Goal: Task Accomplishment & Management: Complete application form

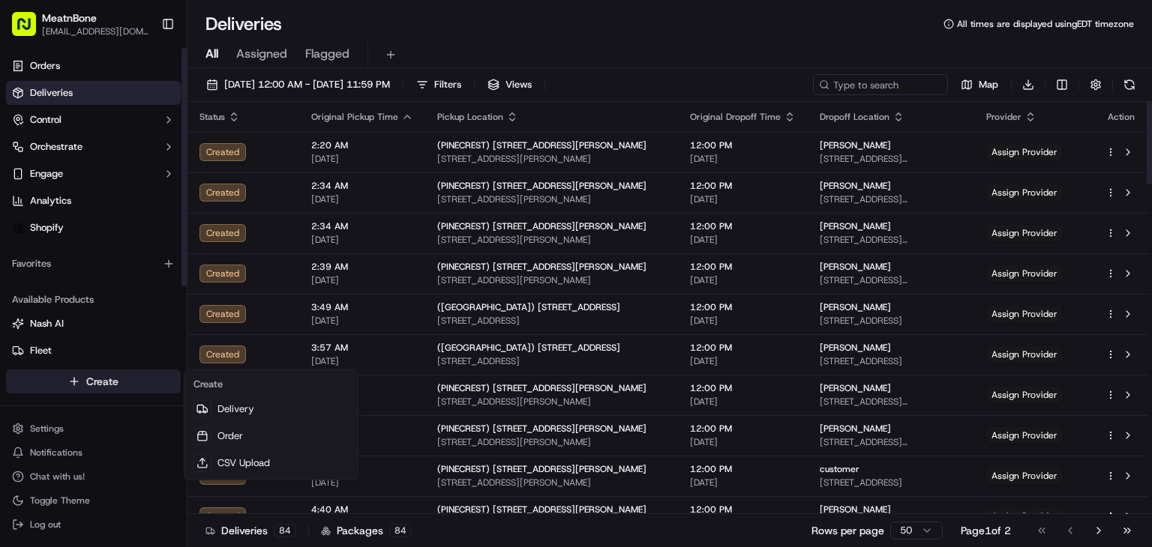
click at [125, 387] on html "MeatnBone [EMAIL_ADDRESS][DOMAIN_NAME] Toggle Sidebar Orders Deliveries Control…" at bounding box center [576, 273] width 1152 height 547
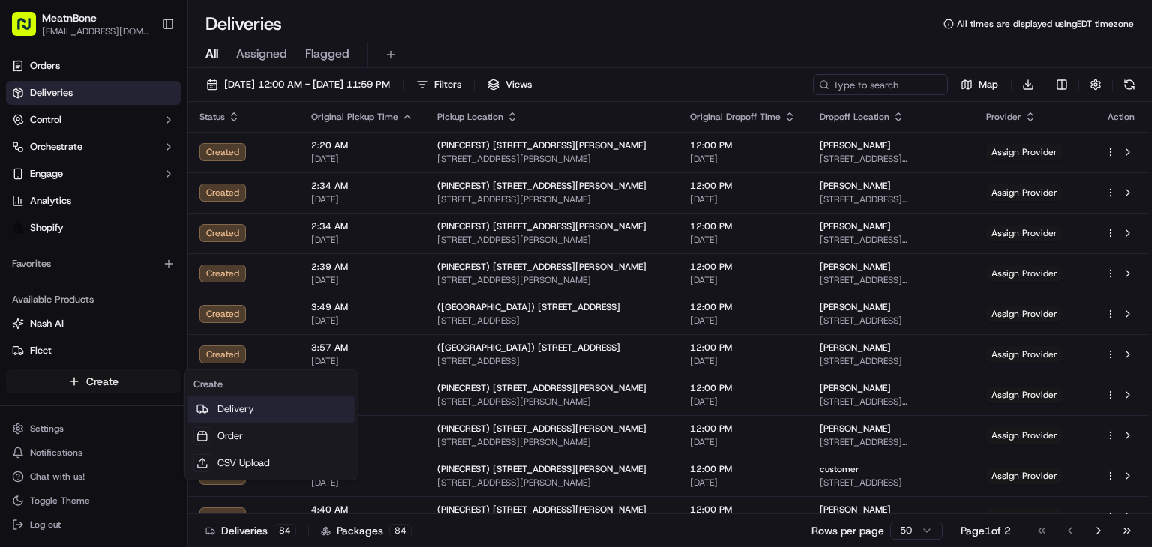
click at [277, 405] on link "Delivery" at bounding box center [270, 409] width 167 height 27
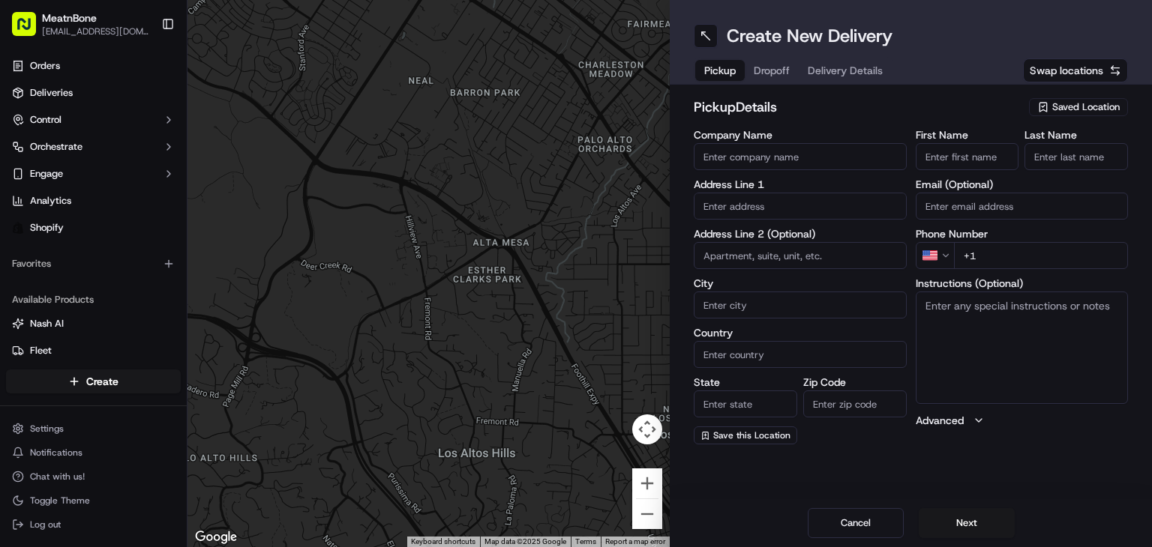
click at [756, 222] on div "Company Name Address Line 1 Address Line 2 (Optional) City Country State Zip Co…" at bounding box center [800, 287] width 213 height 315
drag, startPoint x: 755, startPoint y: 204, endPoint x: 831, endPoint y: 185, distance: 78.0
click at [756, 204] on input "text" at bounding box center [800, 206] width 213 height 27
click at [1116, 103] on span "Saved Location" at bounding box center [1085, 106] width 67 height 13
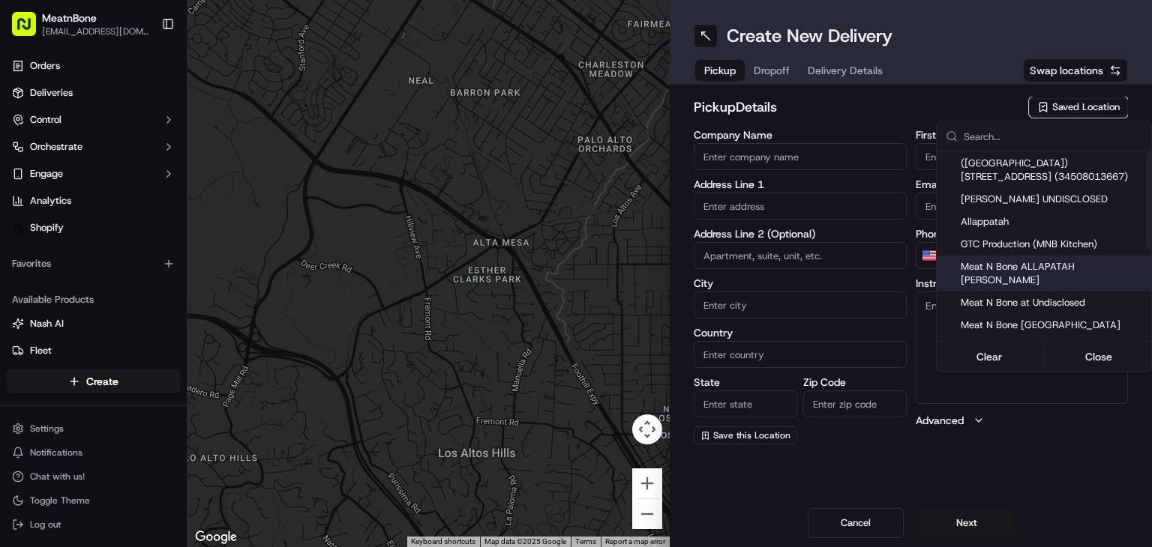
click at [1099, 263] on span "Meat N Bone ALLAPATAH [PERSON_NAME]" at bounding box center [1053, 273] width 184 height 27
type input "Meat N Bone ALLAPATAH [PERSON_NAME]"
type input "[STREET_ADDRESS]"
type input "[GEOGRAPHIC_DATA]"
type input "US"
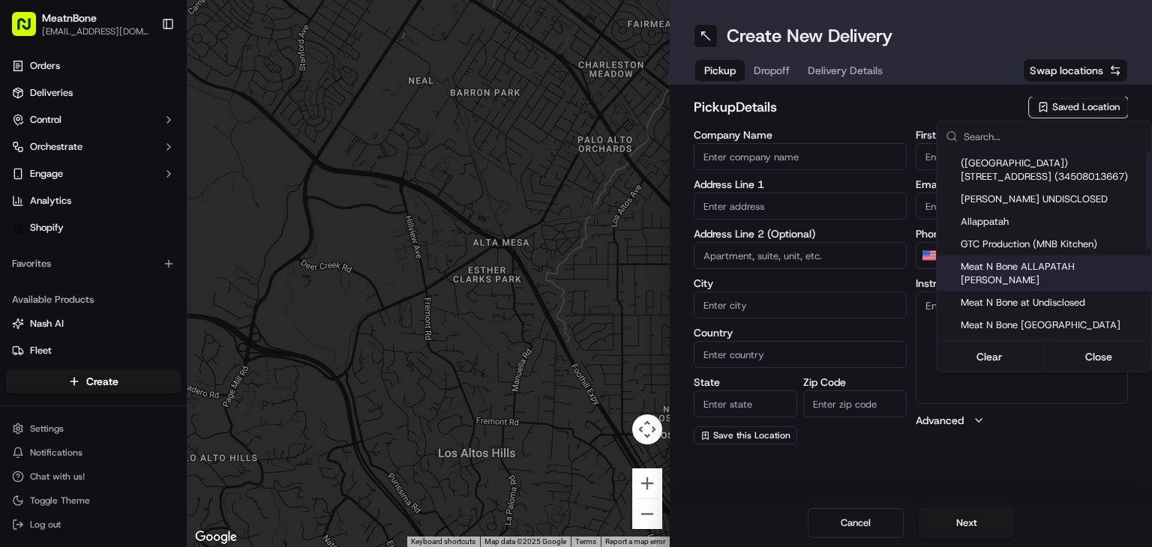
type input "FL"
type input "33142"
type input "[PERSON_NAME]"
type input "bello"
type input "[PERSON_NAME][EMAIL_ADDRESS][DOMAIN_NAME]"
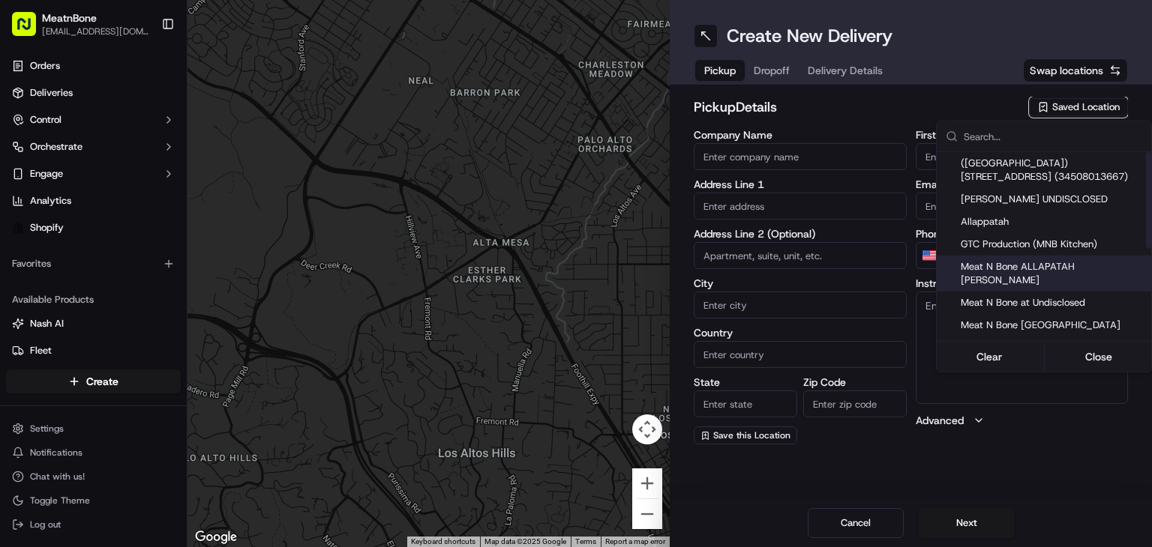
type input "[PHONE_NUMBER]"
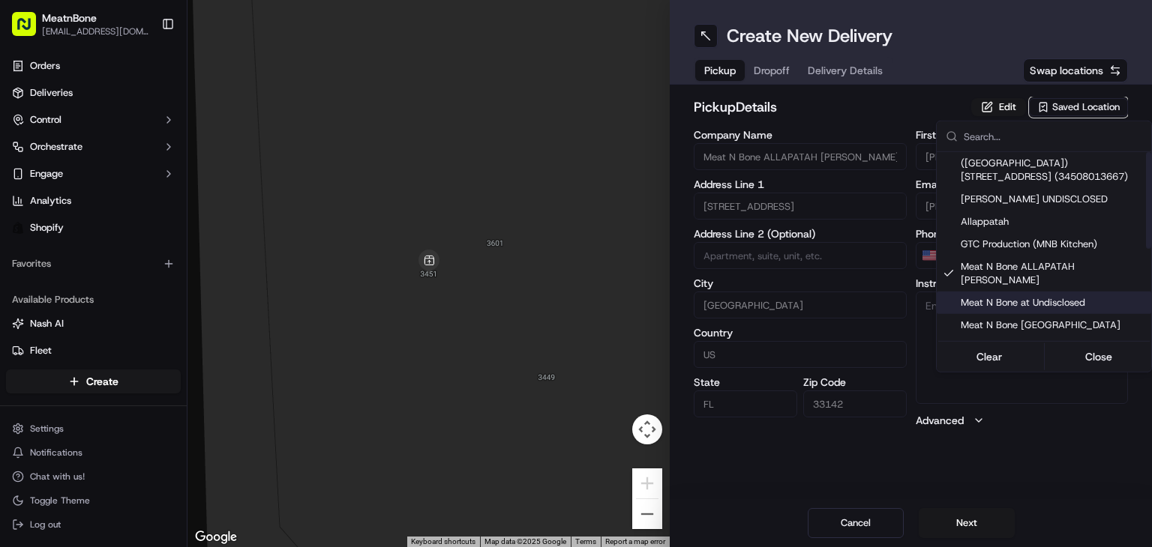
click at [1053, 296] on span "Meat N Bone at Undisclosed" at bounding box center [1053, 302] width 184 height 13
type input "Meat N Bone at Undisclosed"
type input "2207 Coral Wy"
type input "Coral Gables"
type input "33145"
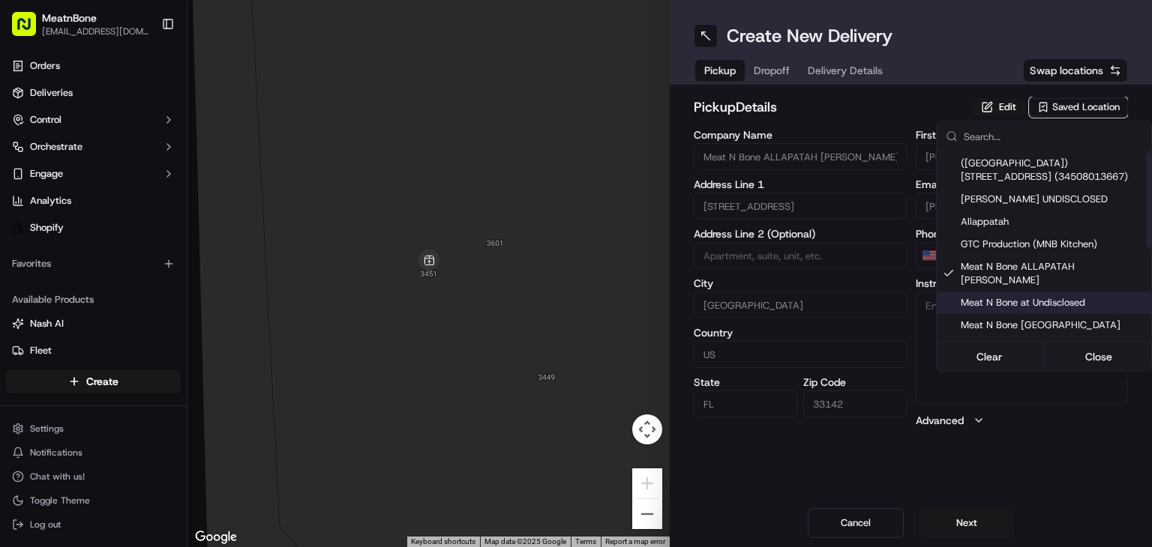
type input "Meat N"
type input "Bone"
type input "[PHONE_NUMBER]"
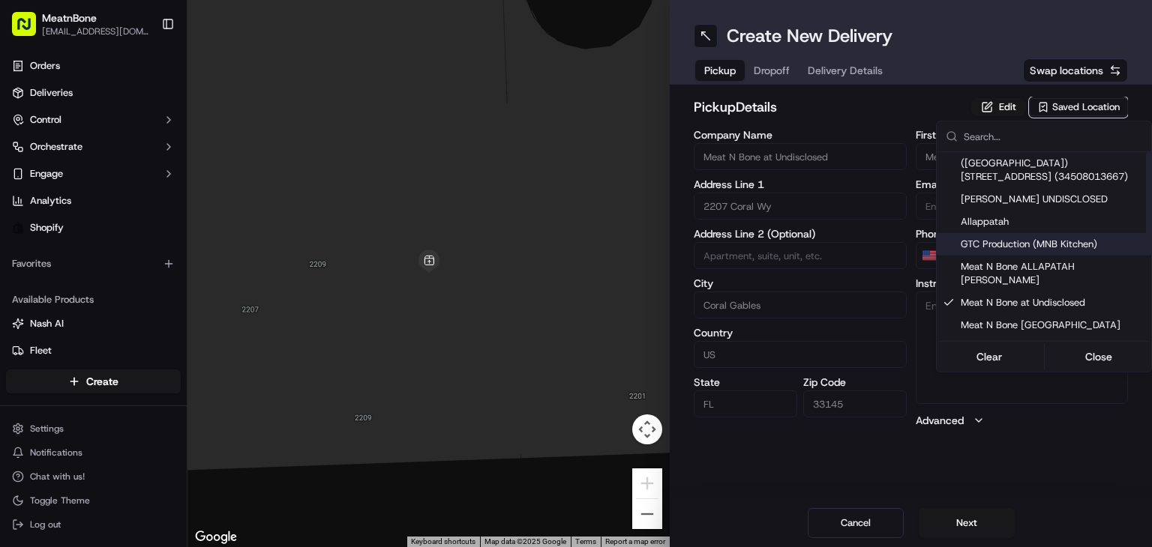
click at [781, 78] on html "MeatnBone [EMAIL_ADDRESS][DOMAIN_NAME] Toggle Sidebar Orders Deliveries Control…" at bounding box center [576, 273] width 1152 height 547
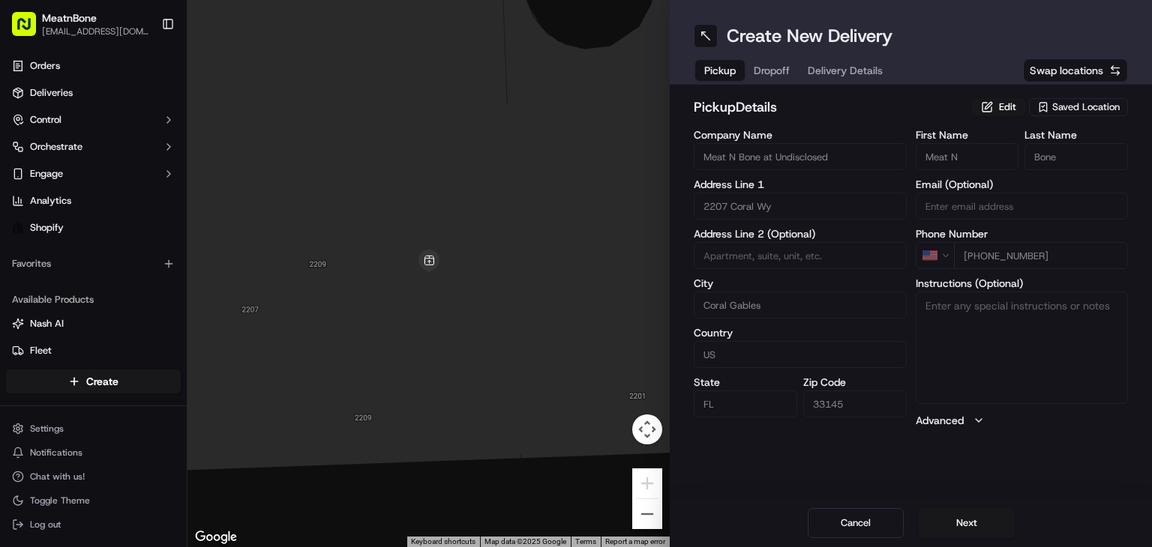
click at [778, 70] on span "Dropoff" at bounding box center [772, 70] width 36 height 15
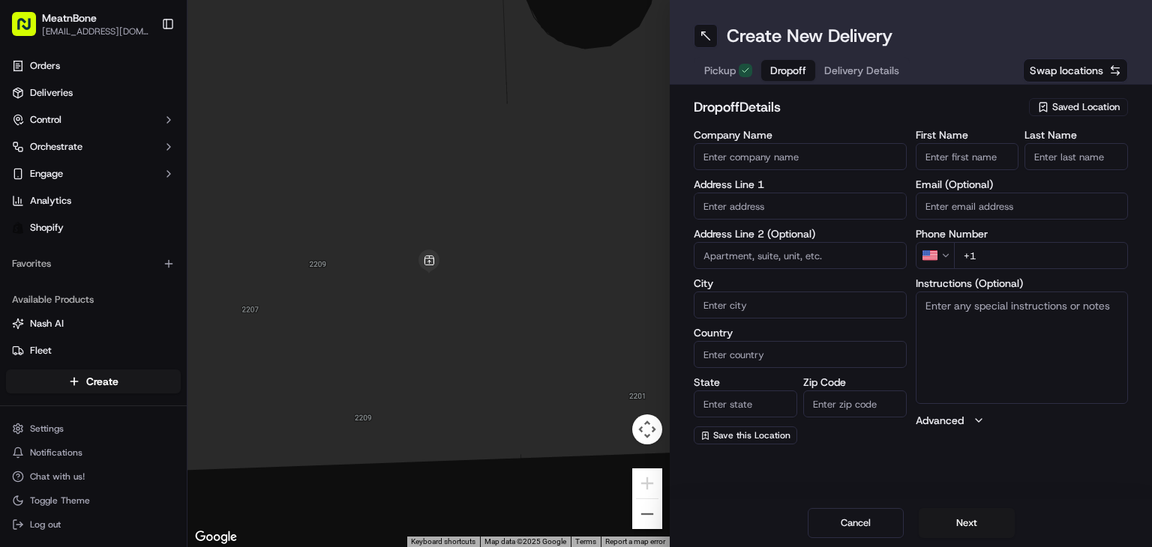
click at [761, 196] on input "text" at bounding box center [800, 206] width 213 height 27
paste input "Chef El Moveable feast llc [STREET_ADDRESS] [PHONE_NUMBER]"
drag, startPoint x: 822, startPoint y: 208, endPoint x: 912, endPoint y: 225, distance: 91.6
click at [953, 213] on div "Company Name Address Line 1 Chef El Moveable feast llc [STREET_ADDRESS] [PHONE_…" at bounding box center [911, 287] width 434 height 315
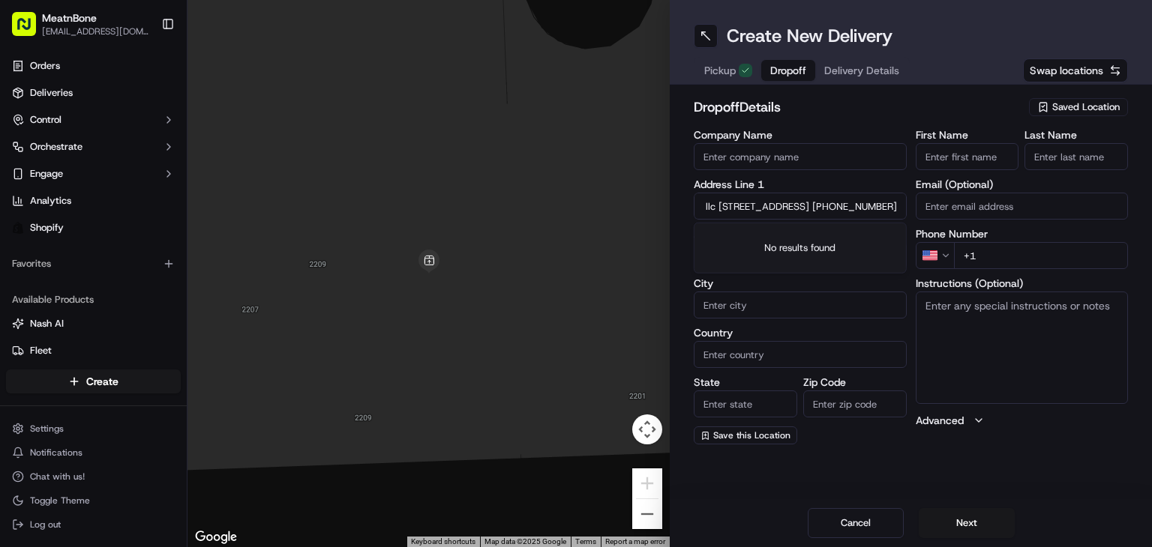
type input "Chef El Moveable feast llc [STREET_ADDRESS] +1"
type input "[PHONE_NUMBER]"
drag, startPoint x: 817, startPoint y: 213, endPoint x: 736, endPoint y: 203, distance: 82.3
click at [736, 203] on input "Chef El Moveable feast llc [STREET_ADDRESS] +1" at bounding box center [800, 206] width 213 height 27
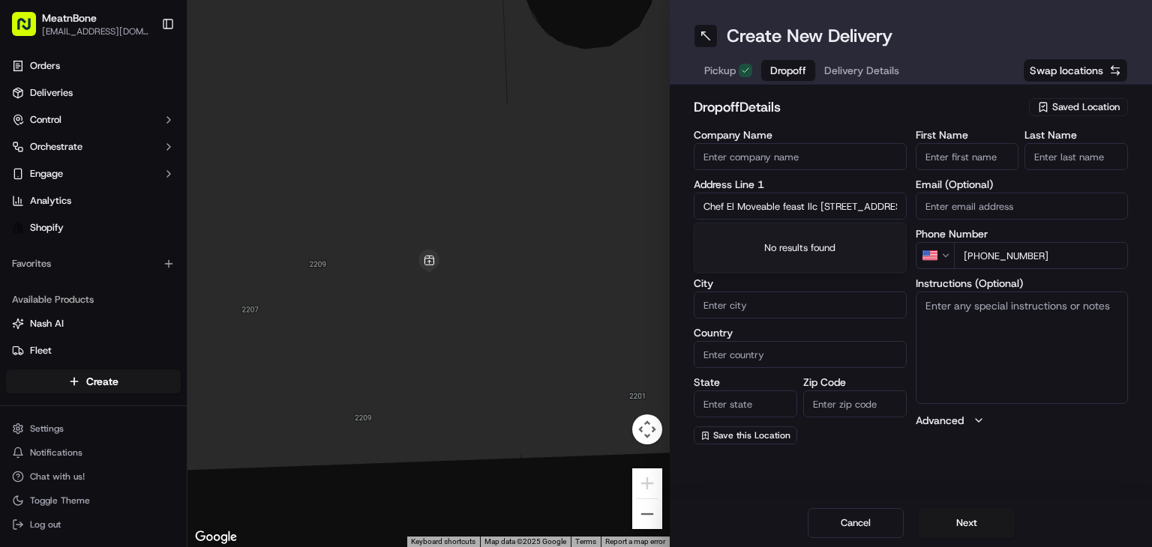
type input "Chef El [STREET_ADDRESS] +1"
type input "Moveable feast llc"
drag, startPoint x: 737, startPoint y: 208, endPoint x: 688, endPoint y: 223, distance: 51.9
click at [688, 223] on div "dropoff Details Saved Location Company Name Moveable feast llc Address Line 1 C…" at bounding box center [911, 271] width 482 height 372
type input "[STREET_ADDRESS] +1"
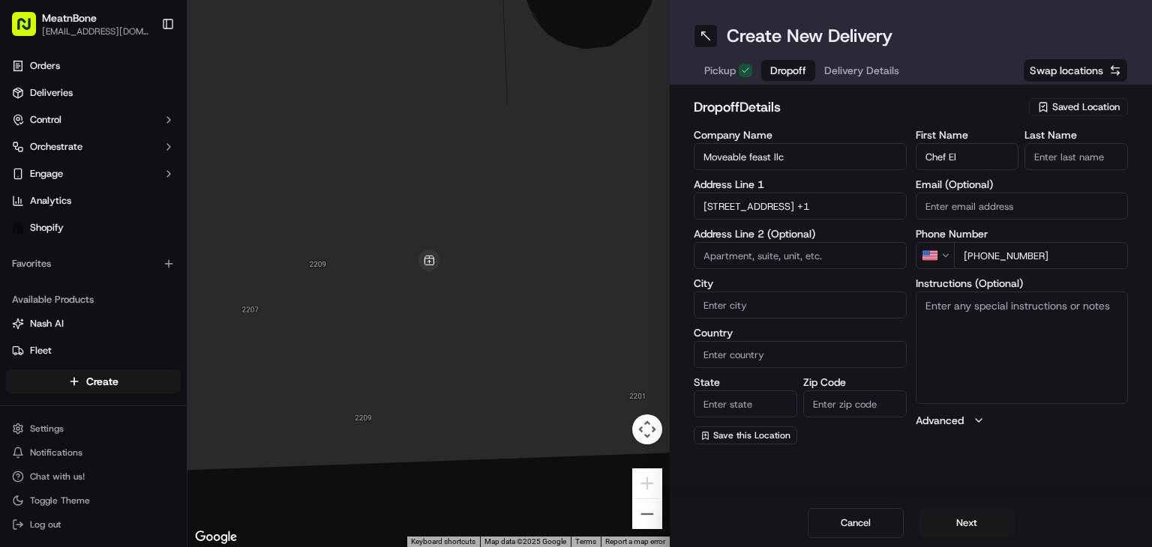
click at [942, 160] on input "Chef El" at bounding box center [967, 156] width 103 height 27
click at [958, 148] on input "Chef El" at bounding box center [967, 156] width 103 height 27
drag, startPoint x: 966, startPoint y: 166, endPoint x: 947, endPoint y: 166, distance: 18.7
click at [947, 166] on input "Chef El" at bounding box center [967, 156] width 103 height 27
click at [1086, 312] on textarea "Instructions (Optional)" at bounding box center [1022, 348] width 213 height 112
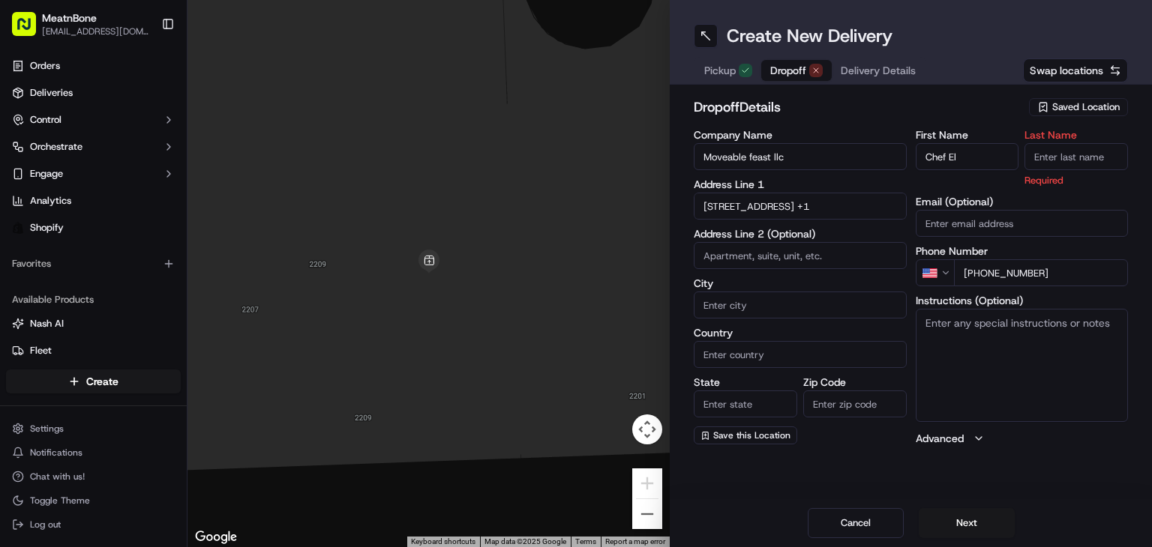
click at [1083, 175] on p "Required" at bounding box center [1075, 180] width 103 height 14
click at [1082, 162] on input "Last Name" at bounding box center [1075, 156] width 103 height 27
drag, startPoint x: 993, startPoint y: 154, endPoint x: 949, endPoint y: 163, distance: 45.0
click at [949, 163] on input "Chef El" at bounding box center [967, 156] width 103 height 27
type input "Chef"
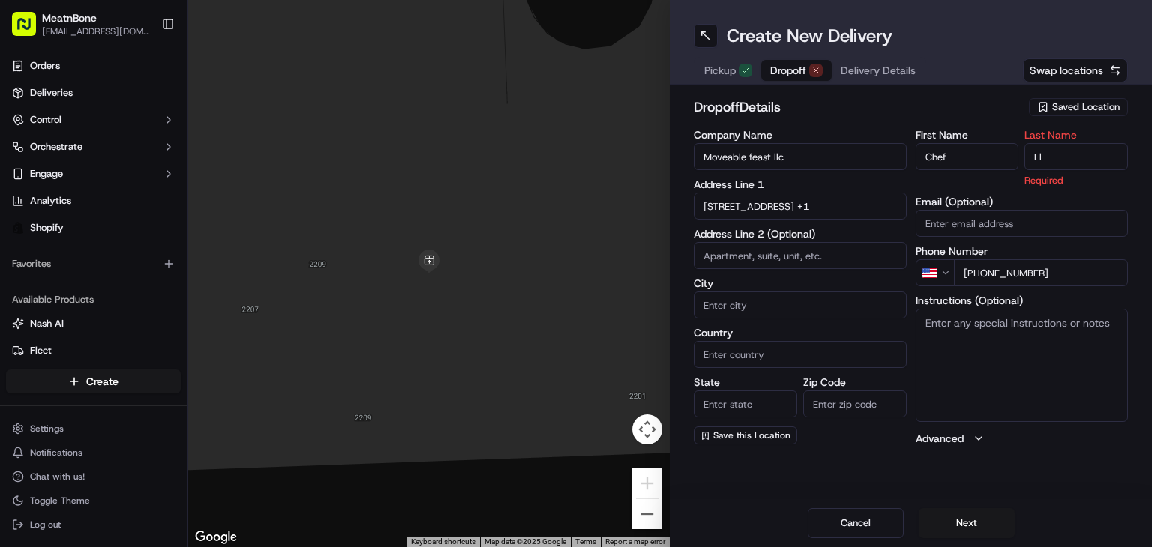
type input "El"
click at [822, 167] on input "Moveable feast llc" at bounding box center [800, 156] width 213 height 27
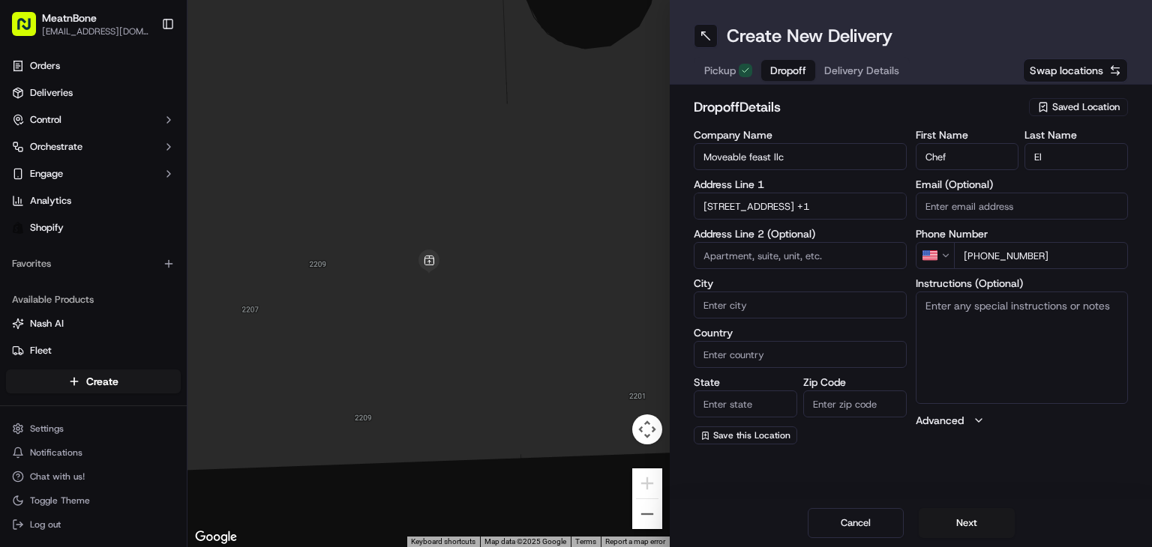
click at [789, 202] on input "[STREET_ADDRESS] +1" at bounding box center [800, 206] width 213 height 27
drag, startPoint x: 811, startPoint y: 243, endPoint x: 847, endPoint y: 235, distance: 36.2
click at [811, 241] on div "[STREET_ADDRESS]" at bounding box center [799, 237] width 205 height 22
type input "[STREET_ADDRESS]"
type input "[GEOGRAPHIC_DATA]"
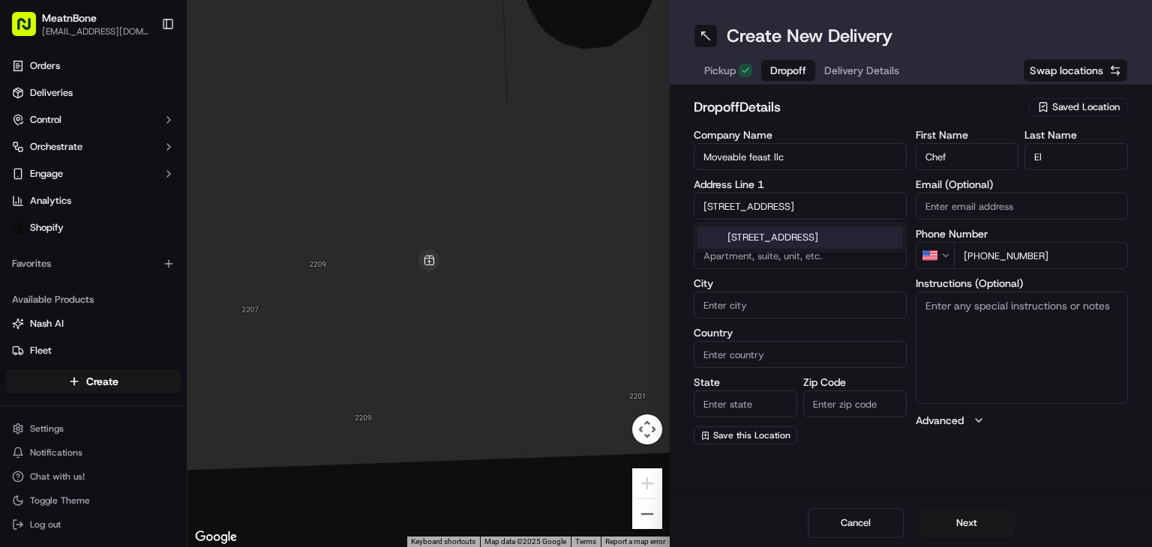
type input "[GEOGRAPHIC_DATA]"
type input "FL"
type input "33181"
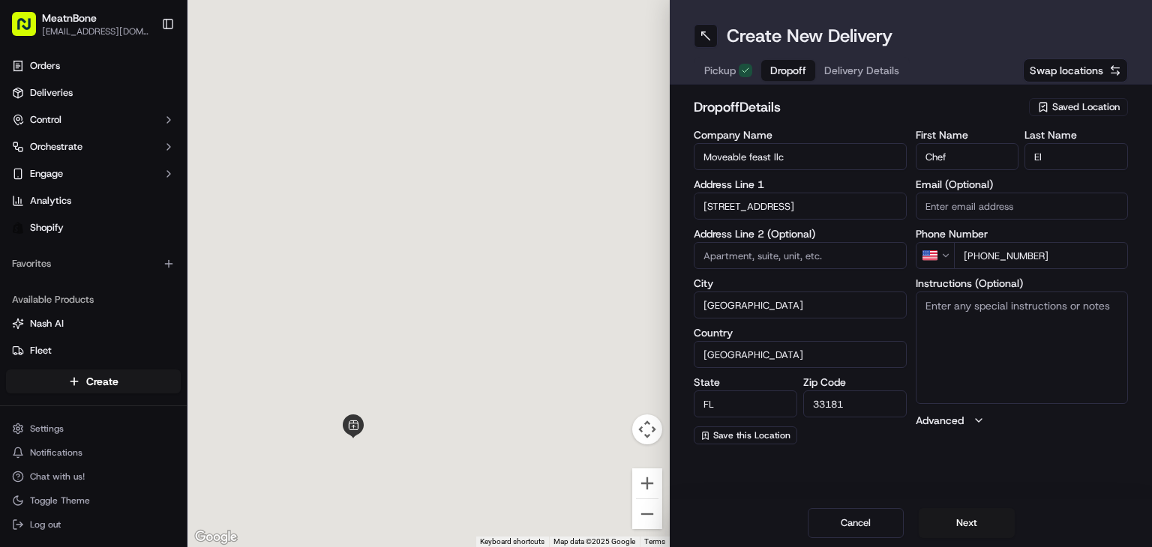
type input "[STREET_ADDRESS]"
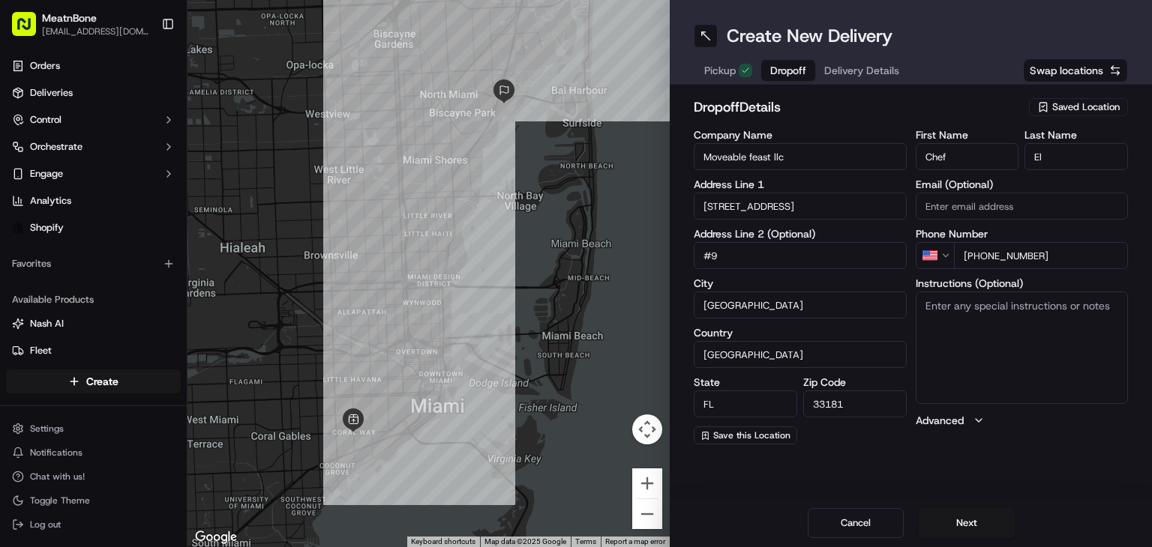
type input "#9"
drag, startPoint x: 1018, startPoint y: 328, endPoint x: 1011, endPoint y: 319, distance: 11.2
click at [1011, 319] on textarea "Instructions (Optional)" at bounding box center [1022, 348] width 213 height 112
type textarea "call customer upon arrival"
drag, startPoint x: 955, startPoint y: 520, endPoint x: 958, endPoint y: 511, distance: 9.5
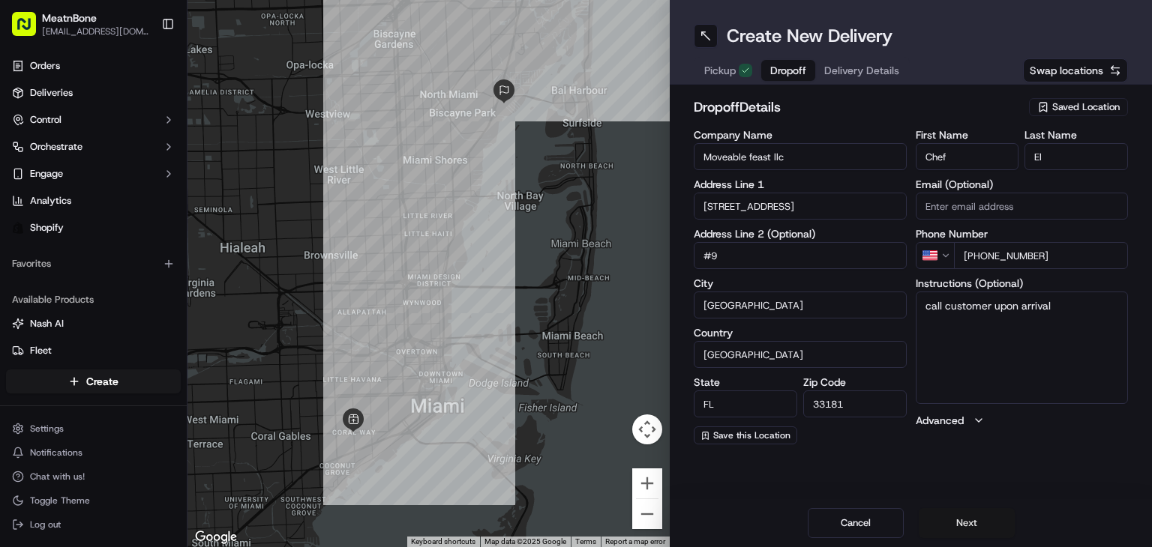
click at [955, 520] on button "Next" at bounding box center [967, 523] width 96 height 30
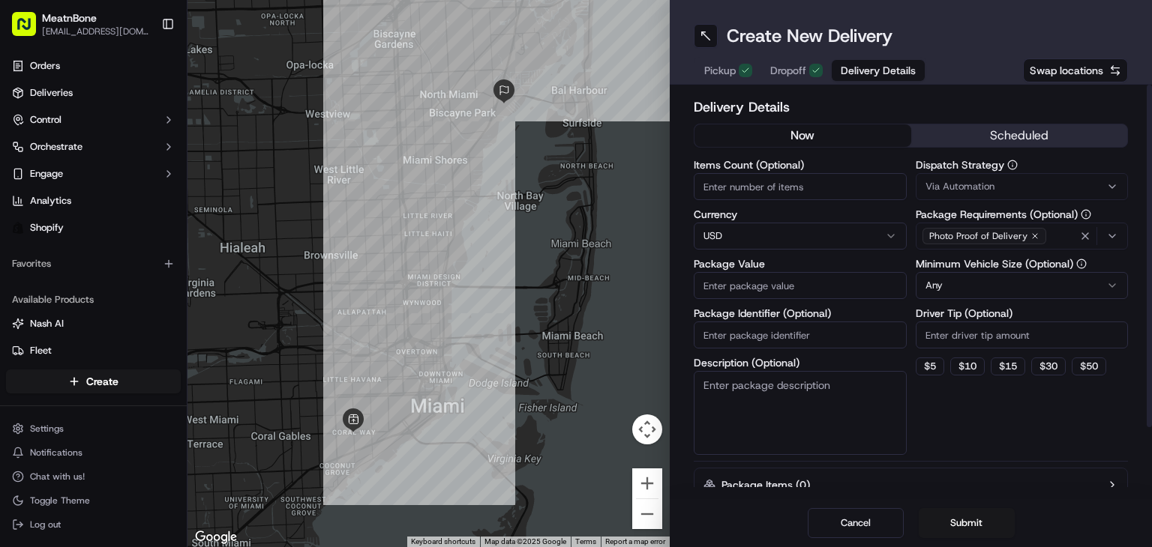
click at [747, 199] on div "Items Count (Optional) Currency USD Package Value Package Identifier (Optional)…" at bounding box center [800, 307] width 213 height 295
click at [745, 188] on input "Items Count (Optional)" at bounding box center [800, 186] width 213 height 27
type input "3"
click at [813, 292] on input "Package Value" at bounding box center [800, 285] width 213 height 27
type input "82.97"
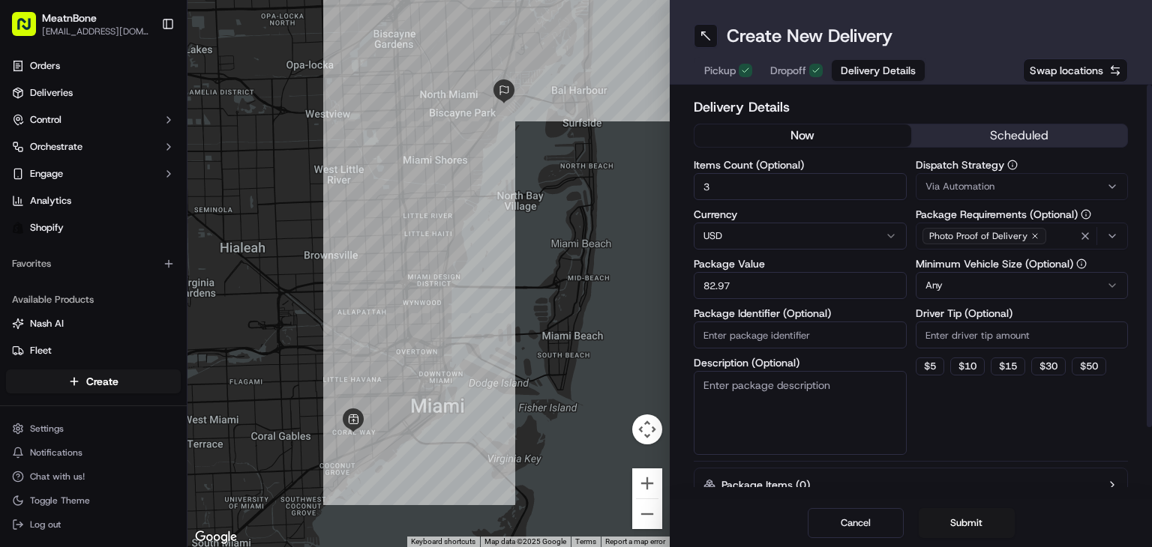
click at [798, 344] on input "Package Identifier (Optional)" at bounding box center [800, 335] width 213 height 27
paste input "256591"
type input "256591"
click at [963, 337] on input "Driver Tip (Optional)" at bounding box center [1022, 335] width 213 height 27
click at [960, 288] on html "MeatnBone [EMAIL_ADDRESS][DOMAIN_NAME] Toggle Sidebar Orders Deliveries Control…" at bounding box center [576, 273] width 1152 height 547
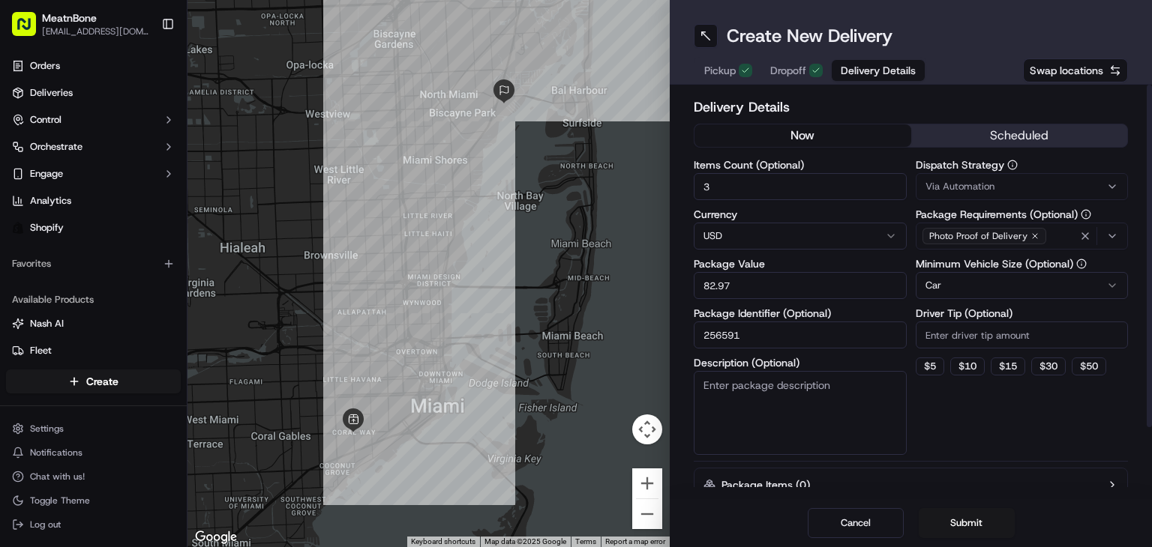
drag, startPoint x: 949, startPoint y: 446, endPoint x: 954, endPoint y: 430, distance: 17.1
click at [951, 442] on div "Dispatch Strategy Via Automation Package Requirements (Optional) Photo Proof of…" at bounding box center [1022, 307] width 213 height 295
click at [949, 315] on label "Driver Tip (Optional)" at bounding box center [1022, 313] width 213 height 10
click at [949, 322] on input "Driver Tip (Optional)" at bounding box center [1022, 335] width 213 height 27
click at [949, 326] on input "Driver Tip (Optional)" at bounding box center [1022, 335] width 213 height 27
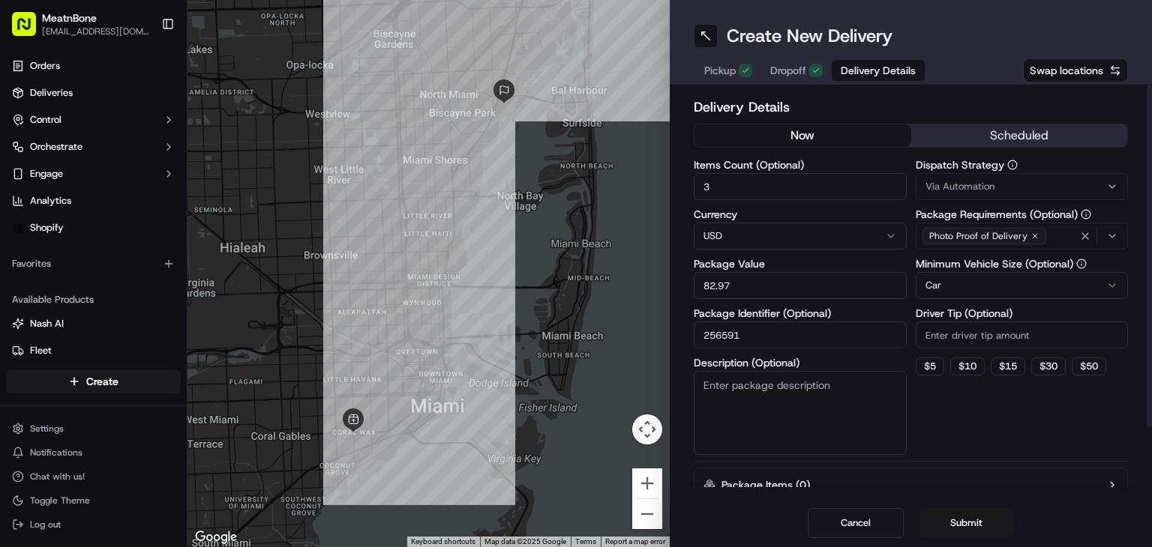
click at [1029, 405] on div "Dispatch Strategy Via Automation Package Requirements (Optional) Photo Proof of…" at bounding box center [1022, 307] width 213 height 295
click at [971, 340] on input "Driver Tip (Optional)" at bounding box center [1022, 335] width 213 height 27
click at [936, 445] on div "Dispatch Strategy Via Automation Package Requirements (Optional) Photo Proof of…" at bounding box center [1022, 307] width 213 height 295
click at [831, 418] on textarea "Description (Optional)" at bounding box center [800, 413] width 213 height 84
click at [961, 340] on input "Driver Tip (Optional)" at bounding box center [1022, 335] width 213 height 27
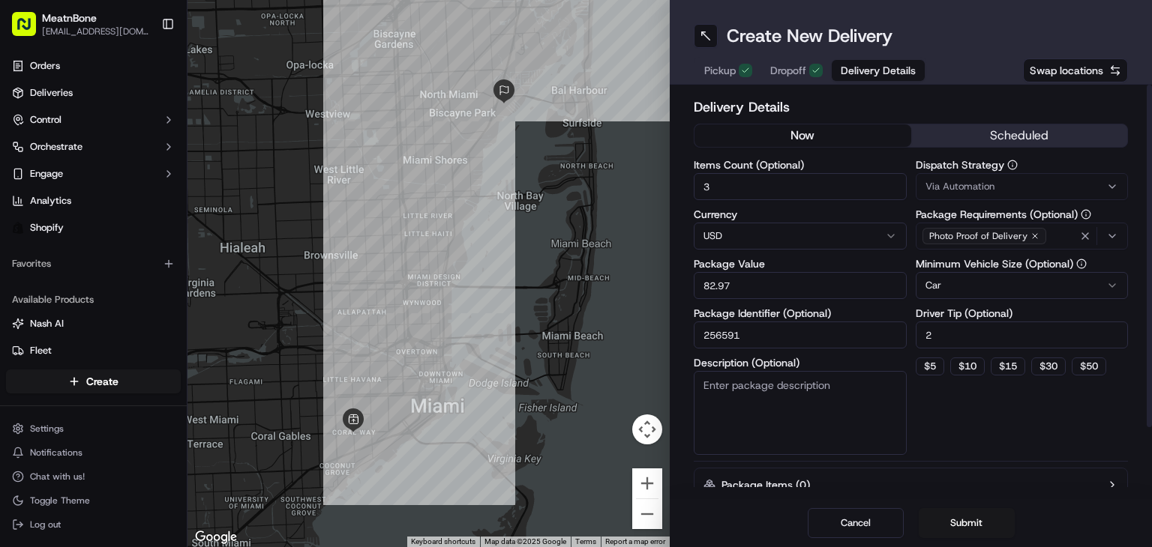
type input "2"
click at [1026, 430] on div "Dispatch Strategy Via Automation Package Requirements (Optional) Photo Proof of…" at bounding box center [1022, 307] width 213 height 295
click at [970, 519] on button "Submit" at bounding box center [967, 523] width 96 height 30
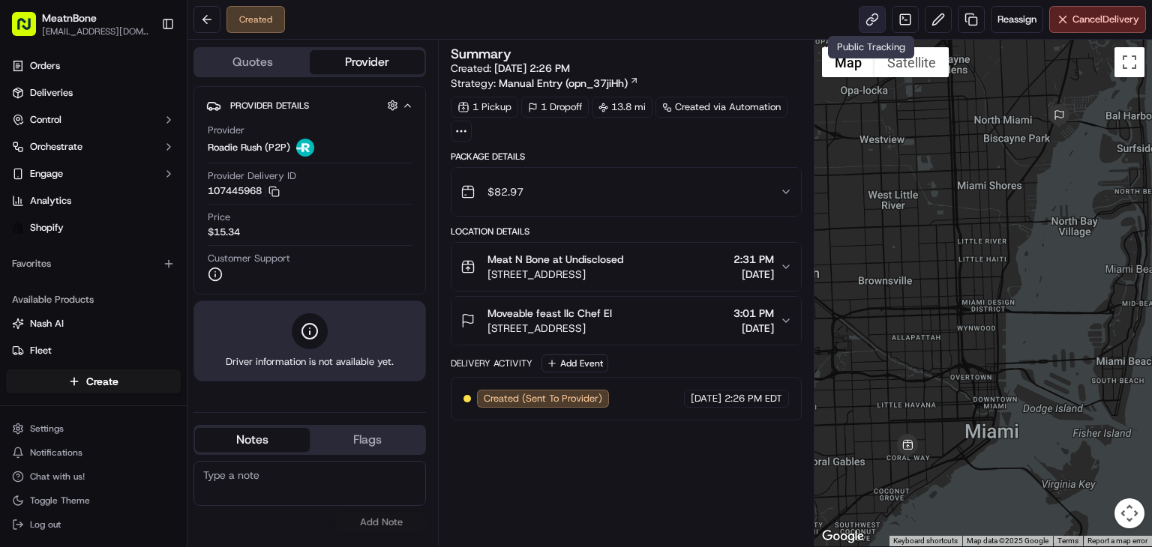
click at [861, 16] on link at bounding box center [872, 19] width 27 height 27
click at [865, 24] on link at bounding box center [872, 19] width 27 height 27
click at [612, 447] on div "Summary Created: [DATE] 2:26 PM Strategy: Manual Entry (opn_37jiHh) 1 Pickup 1 …" at bounding box center [626, 293] width 351 height 492
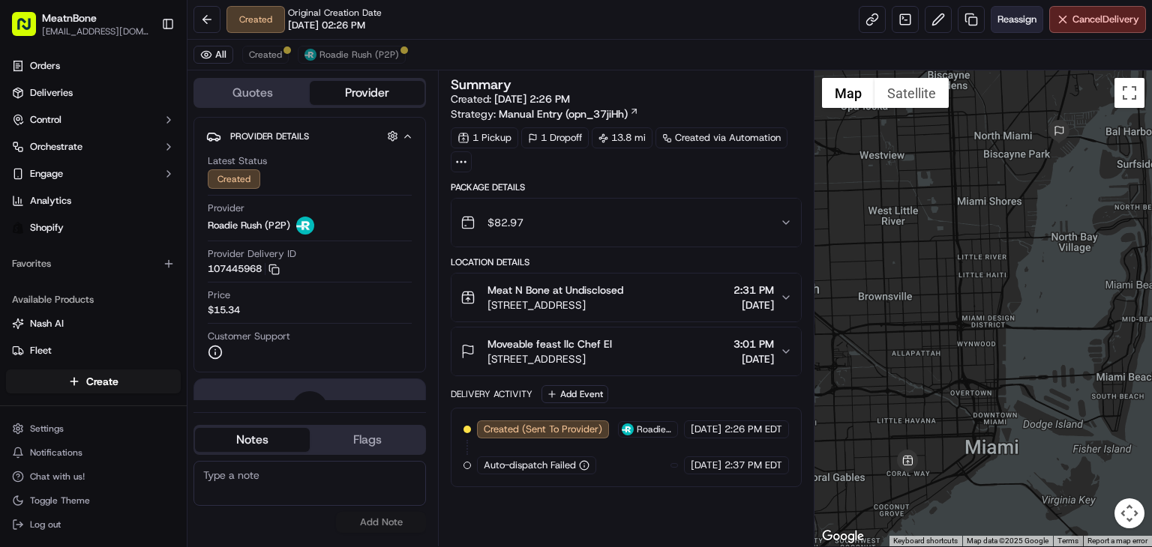
click at [1005, 22] on span "Reassign" at bounding box center [1016, 19] width 39 height 13
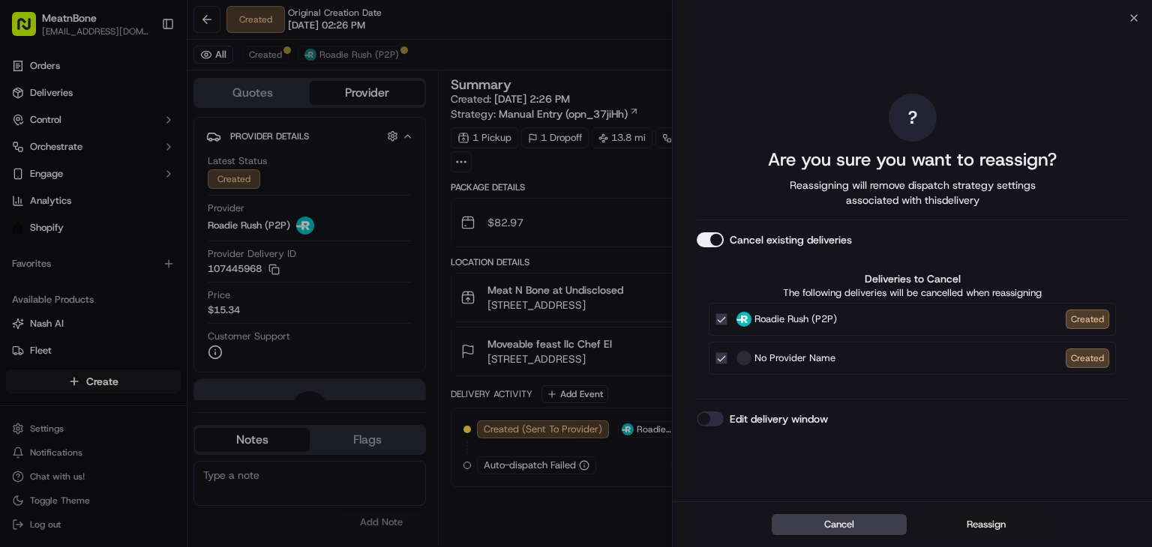
click at [990, 519] on button "Reassign" at bounding box center [986, 524] width 135 height 21
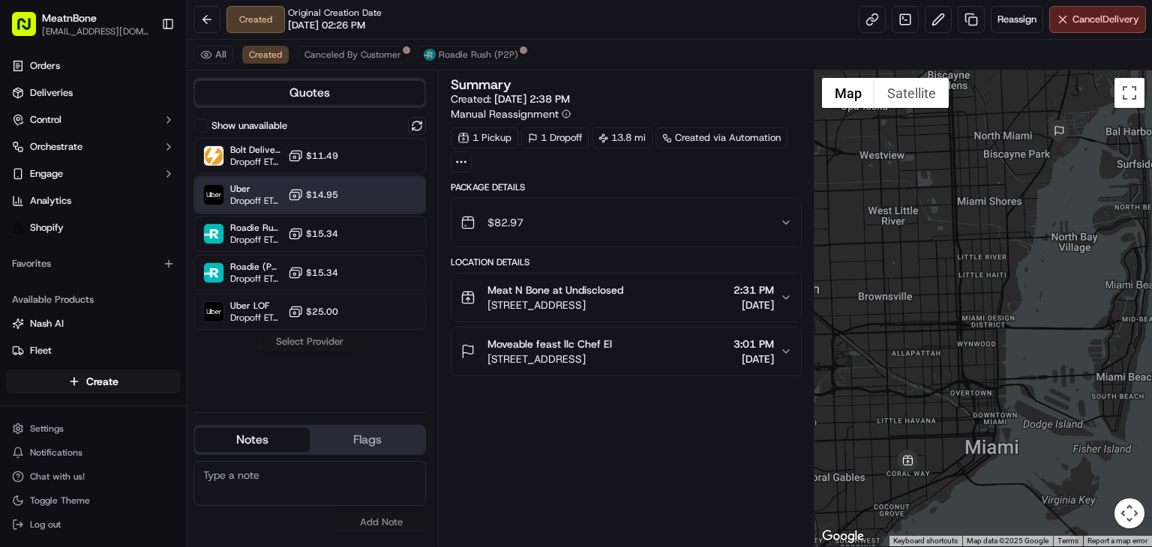
click at [237, 206] on span "Dropoff ETA 1 hour" at bounding box center [256, 201] width 52 height 12
click at [335, 346] on button "Assign Provider" at bounding box center [309, 342] width 106 height 18
